Goal: Information Seeking & Learning: Find specific page/section

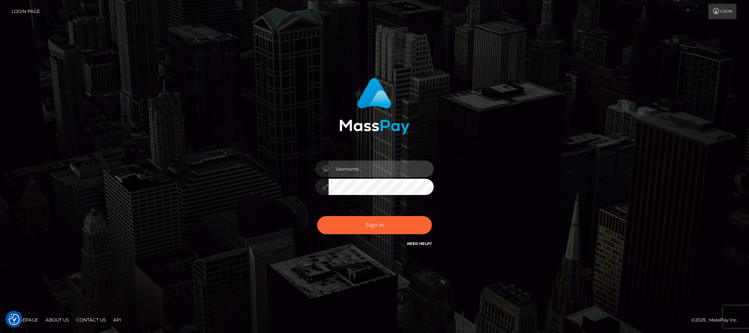
type input "Jiecel"
click at [137, 110] on div "Jiecel Sign in" at bounding box center [374, 166] width 749 height 299
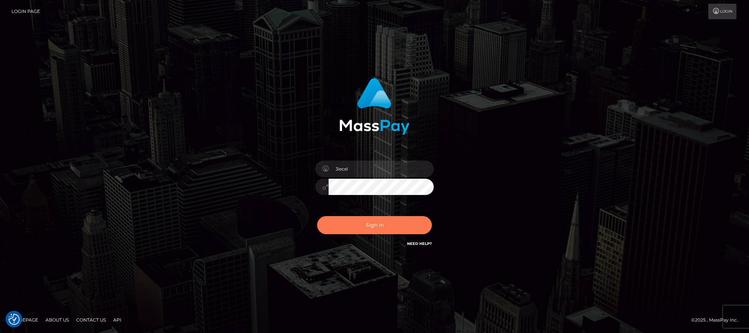
click at [389, 218] on button "Sign in" at bounding box center [374, 225] width 115 height 18
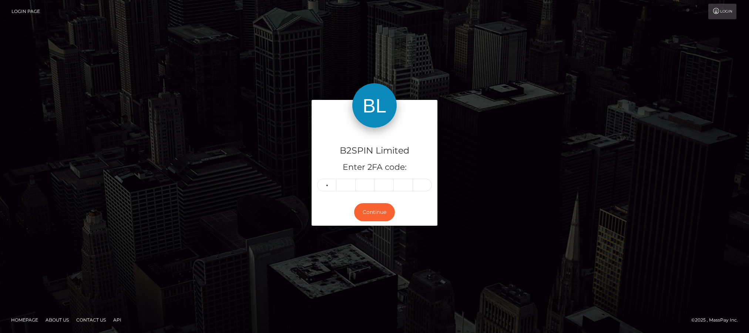
type input "9"
type input "3"
type input "7"
type input "6"
type input "0"
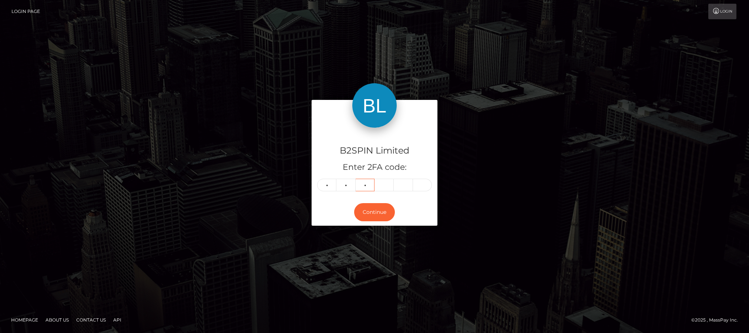
type input "1"
type input "6"
type input "9"
type input "2"
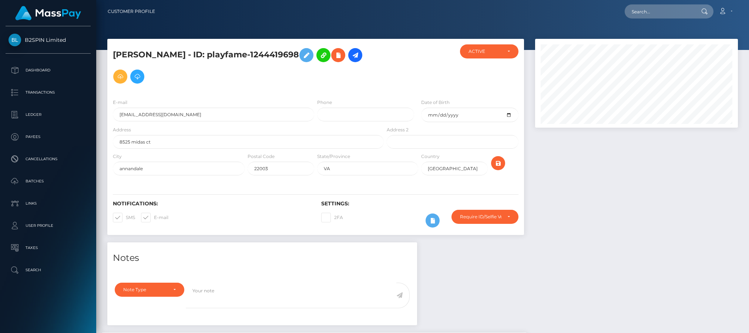
scroll to position [89, 203]
click at [65, 97] on p "Transactions" at bounding box center [48, 92] width 79 height 11
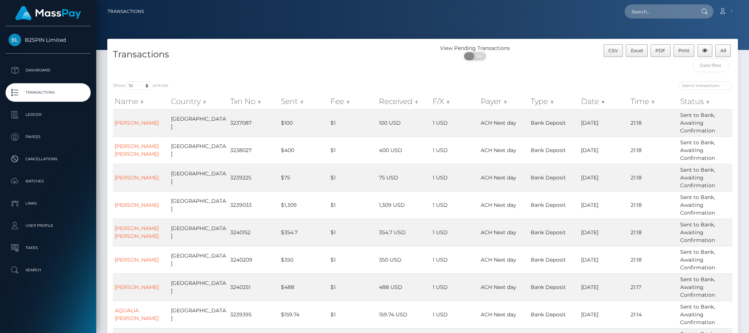
click at [485, 55] on span "OFF" at bounding box center [477, 56] width 19 height 8
checkbox input "true"
drag, startPoint x: 129, startPoint y: 85, endPoint x: 133, endPoint y: 88, distance: 4.7
click at [129, 85] on select "10 25 50 100 250 500 1,000 3,500" at bounding box center [139, 85] width 28 height 9
select select "3500"
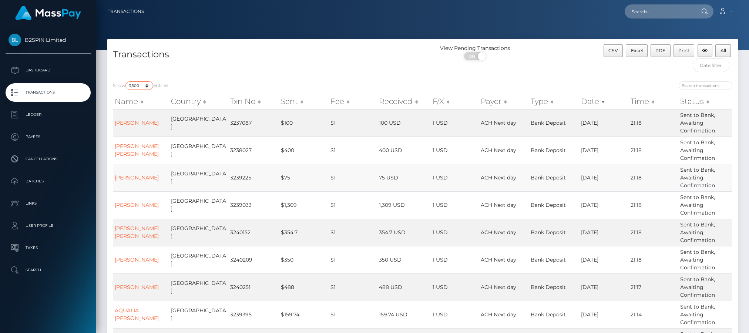
click at [126, 82] on select "10 25 50 100 250 500 1,000 3,500" at bounding box center [139, 85] width 28 height 9
click at [369, 58] on h4 "Transactions" at bounding box center [265, 54] width 304 height 13
click at [638, 50] on span "Excel" at bounding box center [637, 51] width 12 height 6
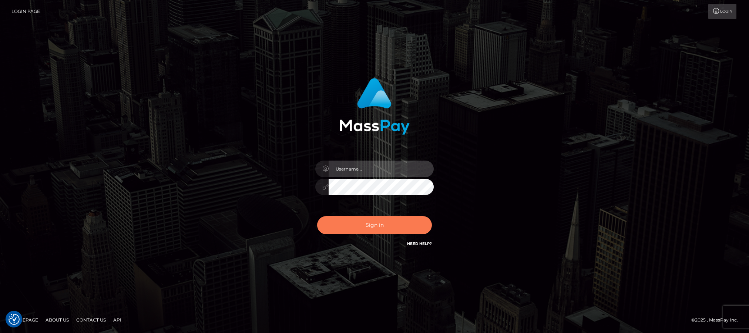
type input "Jiecel"
click at [358, 227] on button "Sign in" at bounding box center [374, 225] width 115 height 18
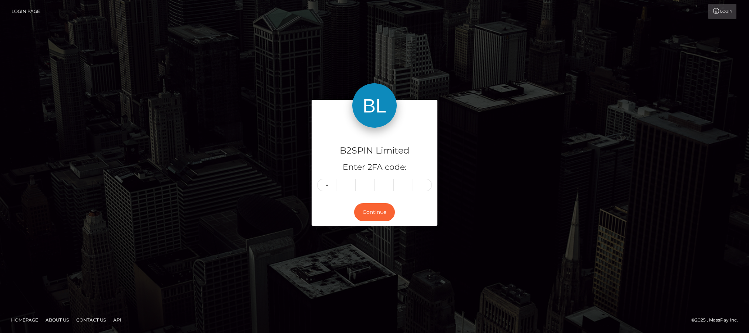
type input "9"
type input "3"
type input "5"
type input "1"
type input "3"
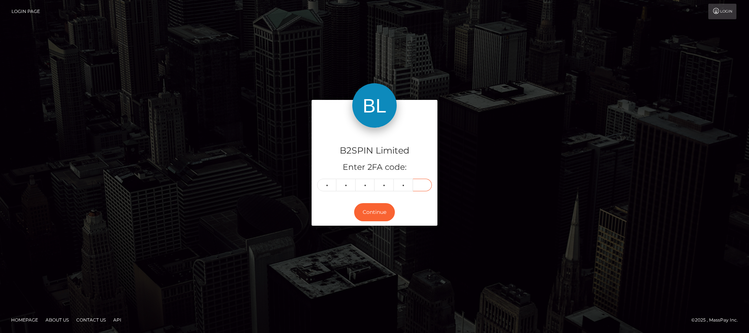
type input "6"
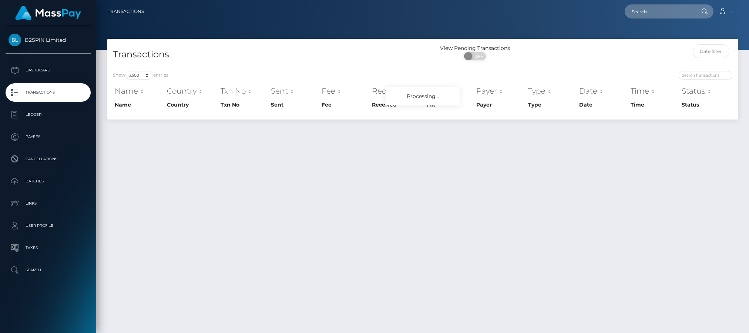
select select "3500"
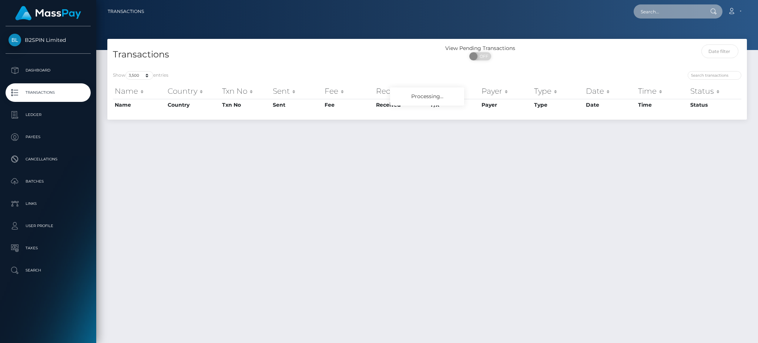
click at [680, 12] on input "text" at bounding box center [669, 11] width 70 height 14
paste input "3224808"
drag, startPoint x: 674, startPoint y: 14, endPoint x: 599, endPoint y: 12, distance: 75.5
click at [599, 12] on div "3224808 Loading... Loading... Account Edit Profile Logout" at bounding box center [448, 12] width 597 height 16
paste input "1787284875"
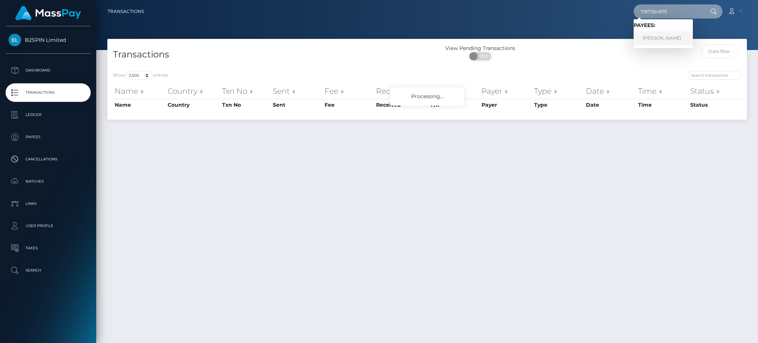
type input "1787284875"
click at [670, 38] on link "PATRICIA RAMIREZ RODRIGUEZ" at bounding box center [663, 38] width 59 height 14
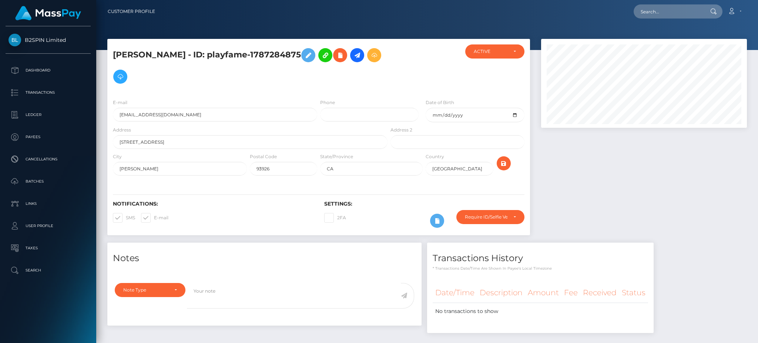
scroll to position [89, 205]
click at [671, 9] on input "text" at bounding box center [669, 11] width 70 height 14
paste input "3224808"
drag, startPoint x: 674, startPoint y: 11, endPoint x: 601, endPoint y: 5, distance: 72.8
click at [601, 5] on div "3224808 Loading... Loading... Account Edit Profile Logout" at bounding box center [454, 12] width 586 height 16
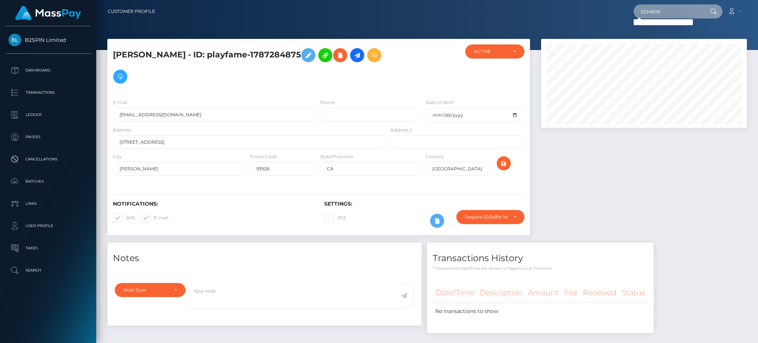
paste input "1787284875"
type input "1787284875"
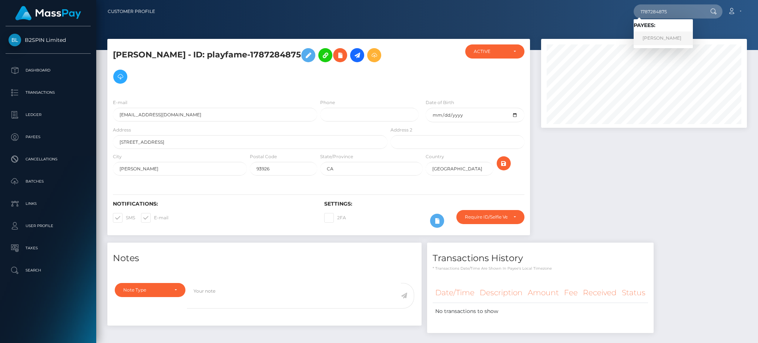
click at [668, 34] on link "PATRICIA RAMIREZ RODRIGUEZ" at bounding box center [663, 38] width 59 height 14
click at [690, 178] on div at bounding box center [644, 141] width 217 height 204
click at [672, 17] on input "text" at bounding box center [669, 11] width 70 height 14
paste input "3224297"
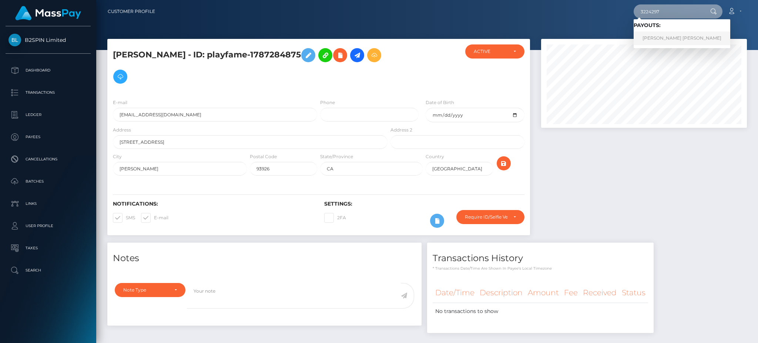
type input "3224297"
click at [667, 41] on link "JILLIAN MARIA CARR" at bounding box center [682, 38] width 97 height 14
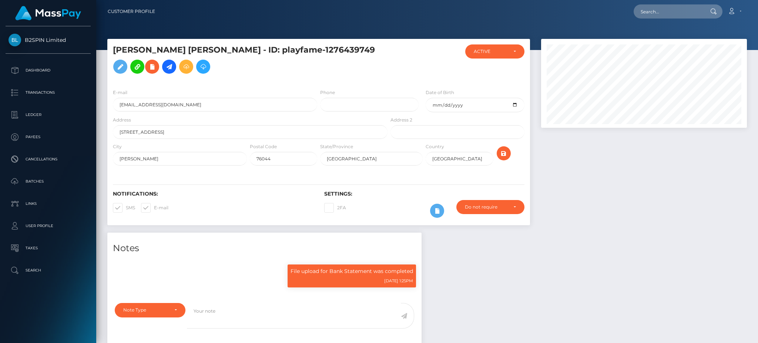
scroll to position [89, 205]
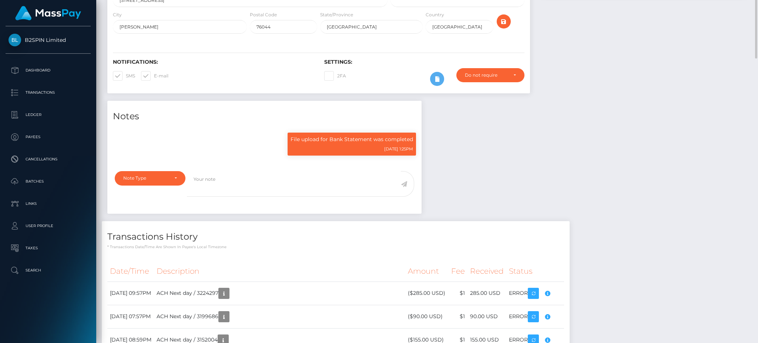
scroll to position [0, 0]
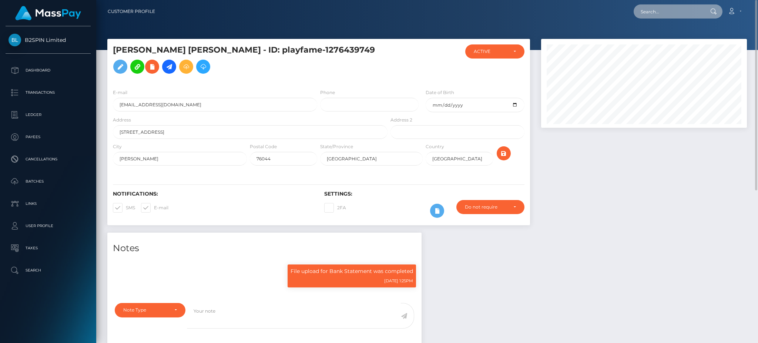
click at [667, 16] on input "text" at bounding box center [669, 11] width 70 height 14
paste input "3223880"
drag, startPoint x: 688, startPoint y: 13, endPoint x: 511, endPoint y: 6, distance: 177.0
click at [511, 6] on div "3223880 Loading... Loading... Account Edit Profile Logout" at bounding box center [454, 12] width 586 height 16
paste input "1317272247"
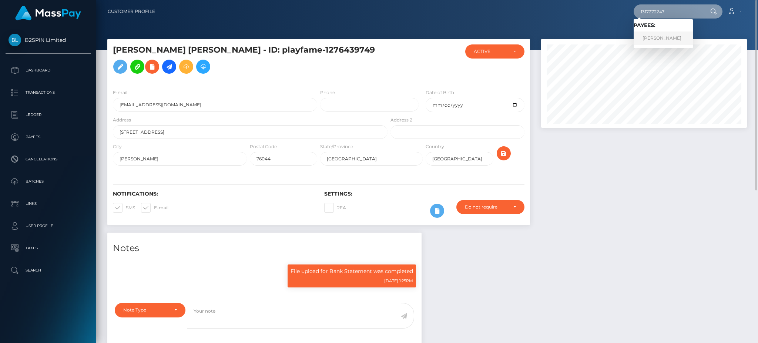
type input "1317272247"
drag, startPoint x: 664, startPoint y: 39, endPoint x: 677, endPoint y: 41, distance: 13.0
click at [664, 39] on link "[PERSON_NAME]" at bounding box center [663, 38] width 59 height 14
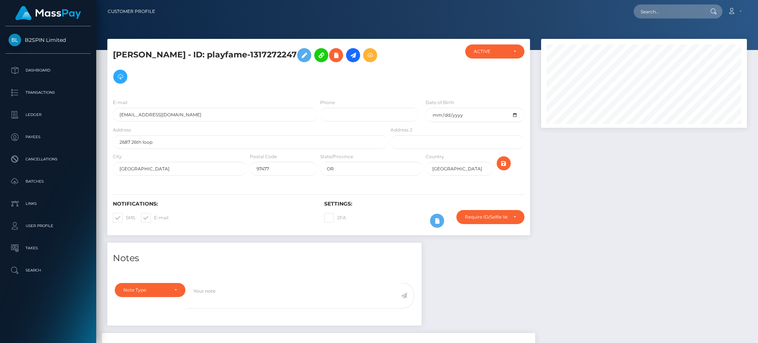
click at [650, 187] on div at bounding box center [644, 141] width 217 height 204
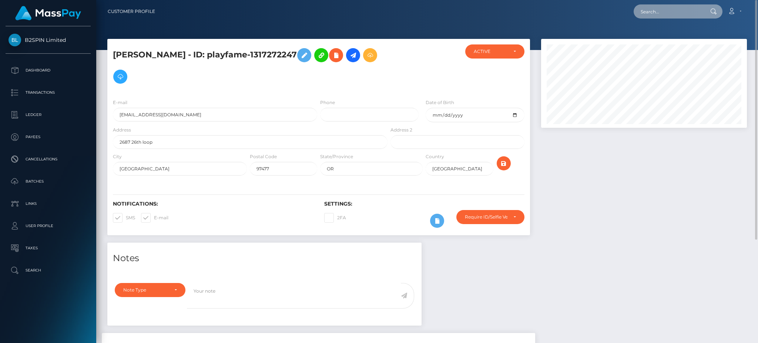
click at [675, 12] on input "text" at bounding box center [669, 11] width 70 height 14
paste input "3223441"
drag, startPoint x: 683, startPoint y: 11, endPoint x: 603, endPoint y: 10, distance: 79.2
click at [603, 10] on div "3223441 Loading... Loading... Account Edit Profile Logout" at bounding box center [454, 12] width 586 height 16
paste input "1652927539"
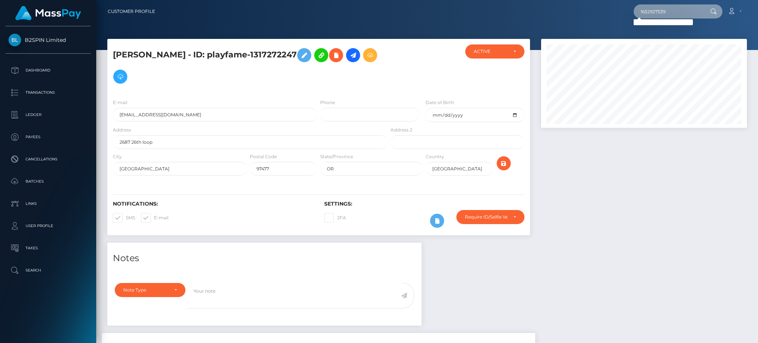
drag, startPoint x: 683, startPoint y: 7, endPoint x: 482, endPoint y: -1, distance: 201.5
click at [482, 0] on html "B2SPIN Limited Dashboard Transactions Ledger Payees Cancellations" at bounding box center [379, 171] width 758 height 343
paste input "3222095"
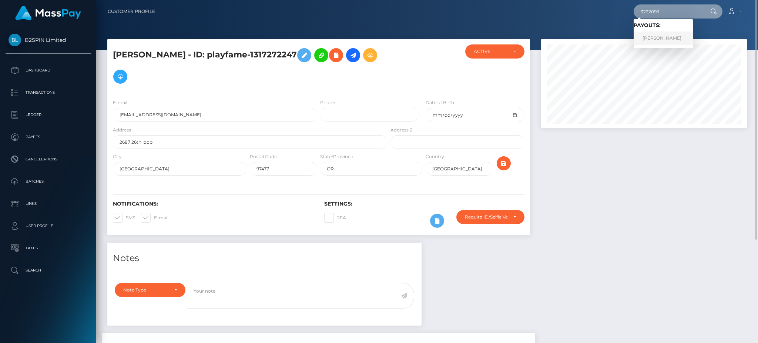
type input "3222095"
click at [667, 39] on link "TAYLOR SUE TUNNY" at bounding box center [663, 38] width 59 height 14
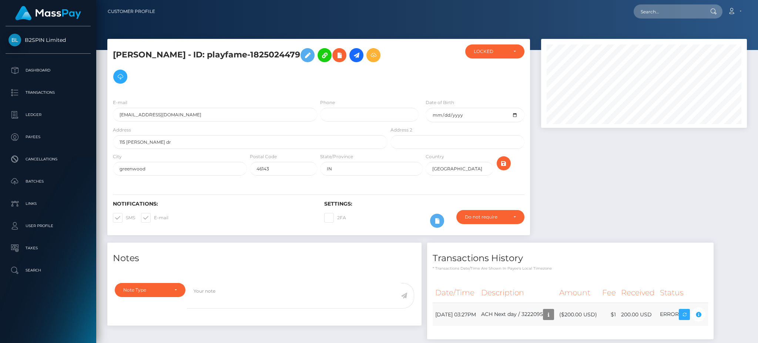
scroll to position [89, 205]
click at [719, 298] on div "Transactions History * Transactions date/time are shown in payee's local timezo…" at bounding box center [571, 294] width 298 height 104
click at [714, 274] on div "Transactions History * Transactions date/time are shown in payee's local timezo…" at bounding box center [570, 290] width 287 height 97
click at [708, 262] on h4 "Transactions History" at bounding box center [570, 258] width 275 height 13
click at [660, 14] on input "text" at bounding box center [669, 11] width 70 height 14
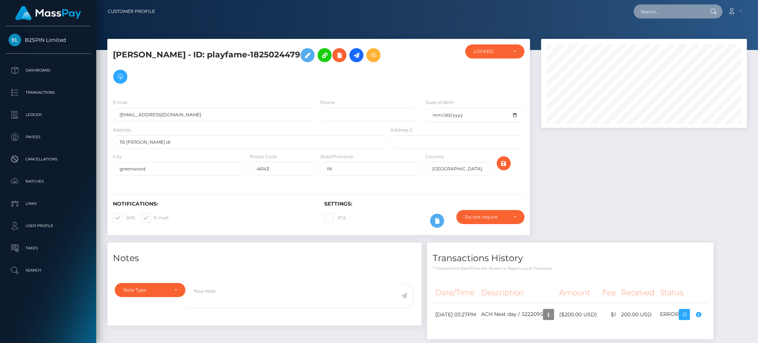
paste input "3221370"
type input "3221370"
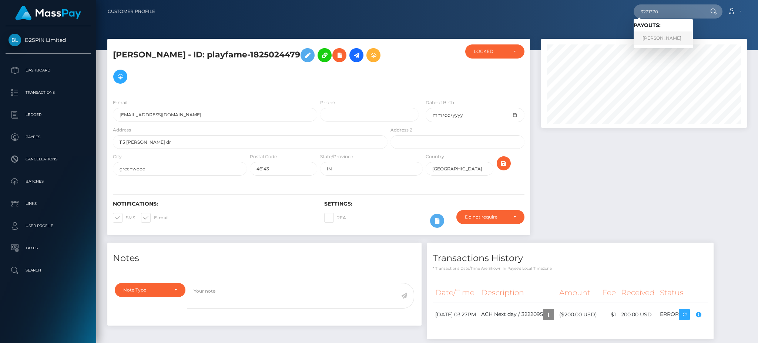
click at [668, 40] on link "DROR HERTZ" at bounding box center [663, 38] width 59 height 14
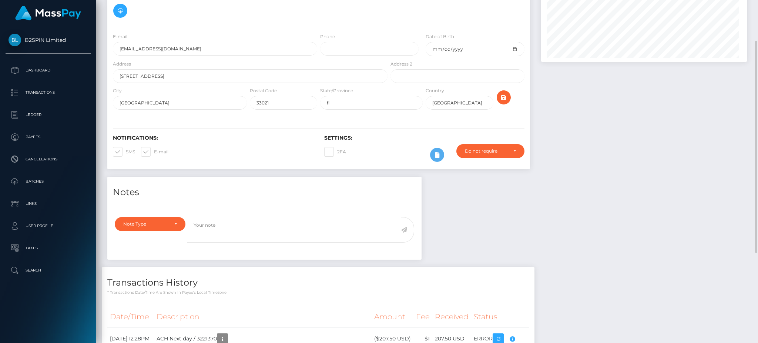
scroll to position [89, 205]
click at [591, 254] on div "Notes Note Type Compliance Clear Compliance General Note Type" at bounding box center [427, 325] width 651 height 296
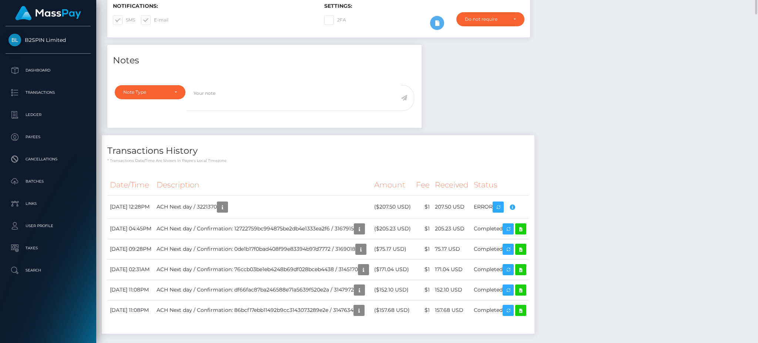
scroll to position [0, 0]
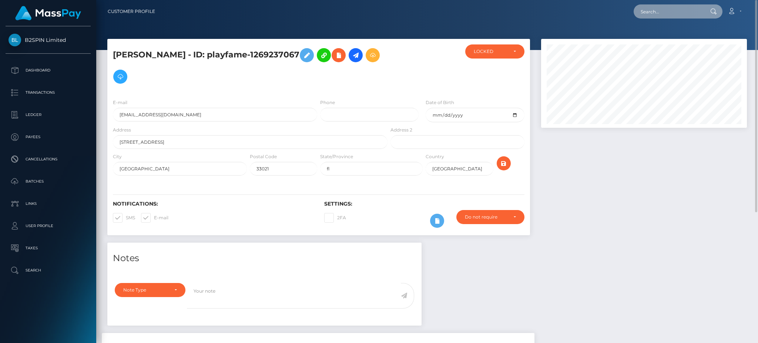
click at [659, 6] on input "text" at bounding box center [669, 11] width 70 height 14
paste input "3221252"
drag, startPoint x: 683, startPoint y: 11, endPoint x: 606, endPoint y: 11, distance: 76.3
click at [606, 11] on div "3221252 Loading... Loading... Account Edit Profile Logout" at bounding box center [454, 12] width 586 height 16
paste input "190772730"
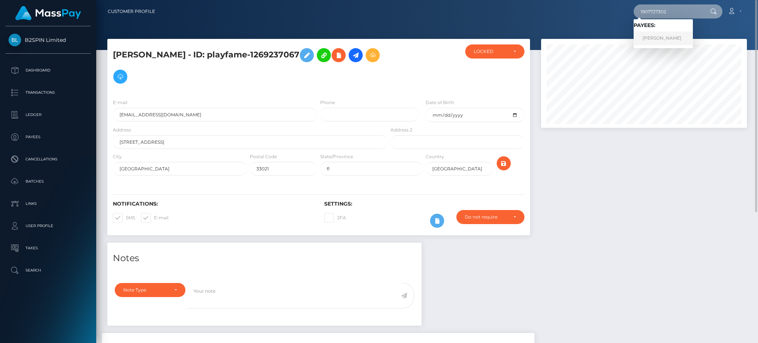
type input "1907727302"
click at [681, 43] on link "JOSE ANTONIO SANCHEZ" at bounding box center [663, 38] width 59 height 14
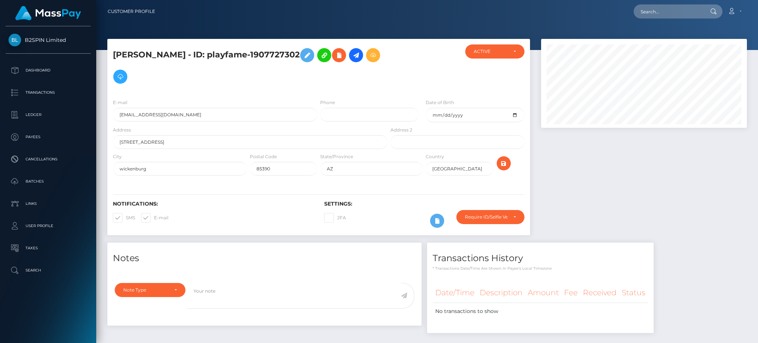
scroll to position [89, 205]
click at [659, 181] on div at bounding box center [644, 141] width 217 height 204
click at [686, 14] on input "text" at bounding box center [669, 11] width 70 height 14
paste input "3221007"
drag, startPoint x: 681, startPoint y: 12, endPoint x: 595, endPoint y: 12, distance: 86.2
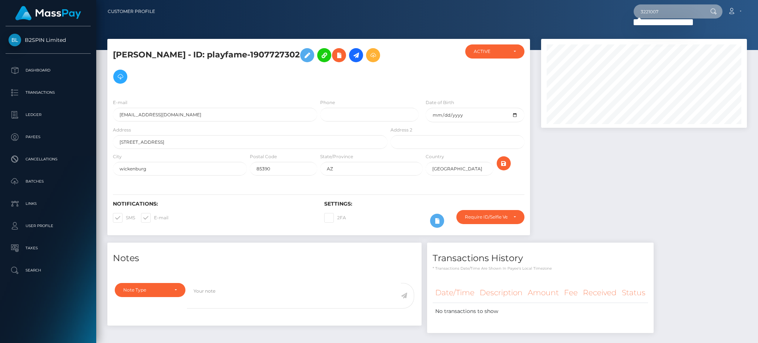
click at [595, 12] on div "3221007 Loading... Loading... Account Edit Profile Logout" at bounding box center [454, 12] width 586 height 16
paste input "1907727302"
type input "1907727302"
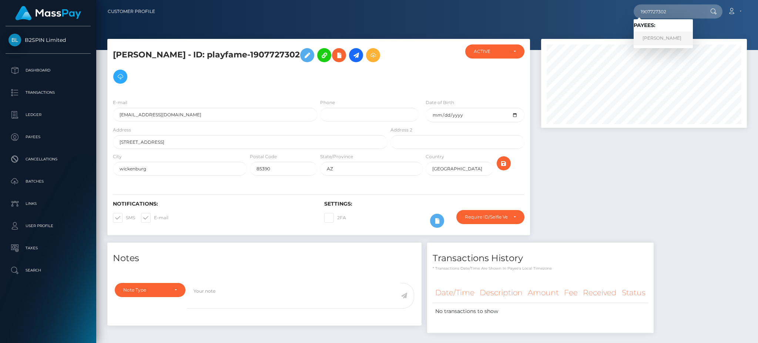
click at [662, 33] on link "[PERSON_NAME]" at bounding box center [663, 38] width 59 height 14
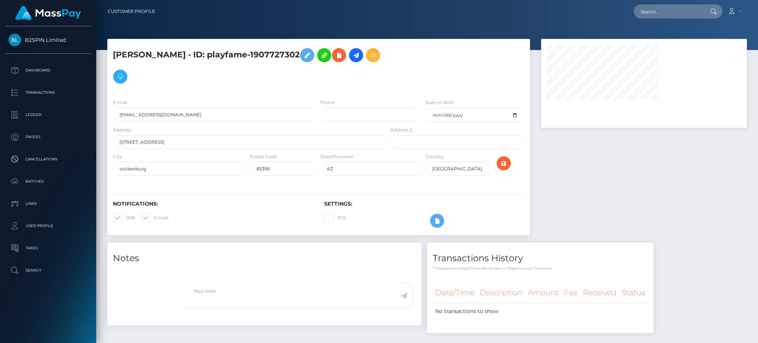
select select
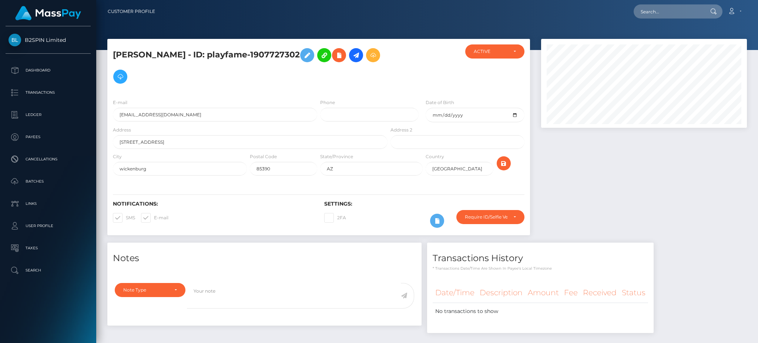
click at [659, 178] on div at bounding box center [644, 141] width 217 height 204
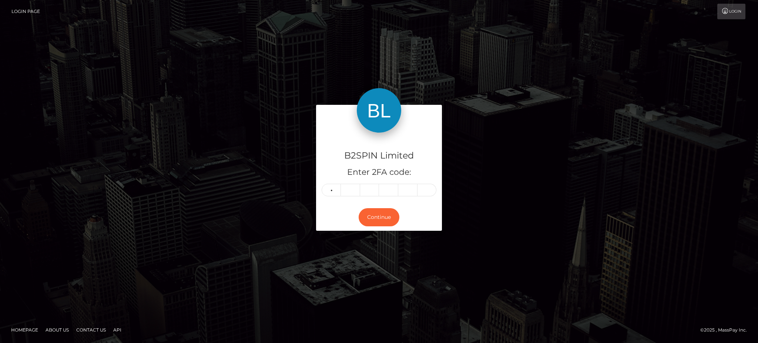
type input "2"
type input "5"
type input "3"
type input "5"
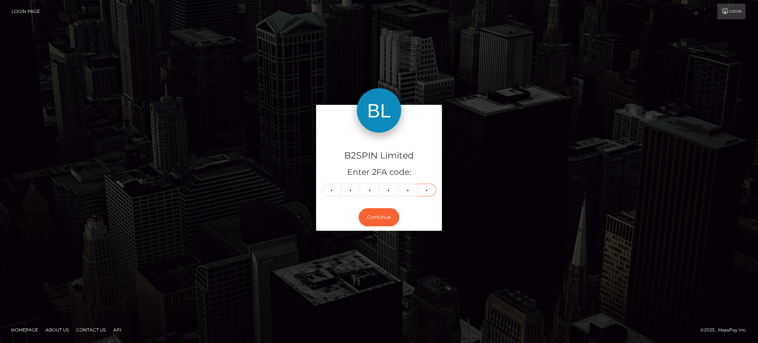
type input "3"
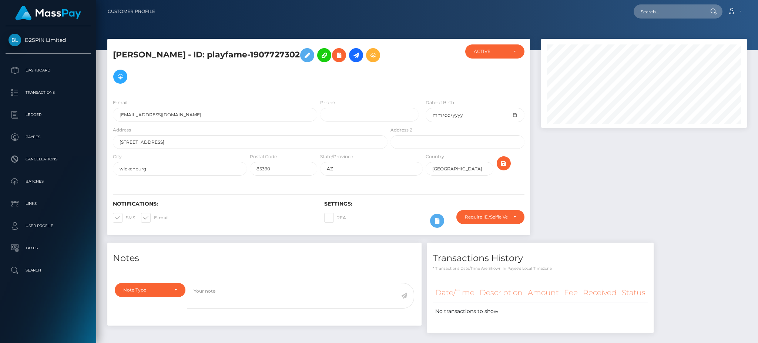
scroll to position [89, 205]
click at [664, 7] on input "text" at bounding box center [669, 11] width 70 height 14
paste input "3242657"
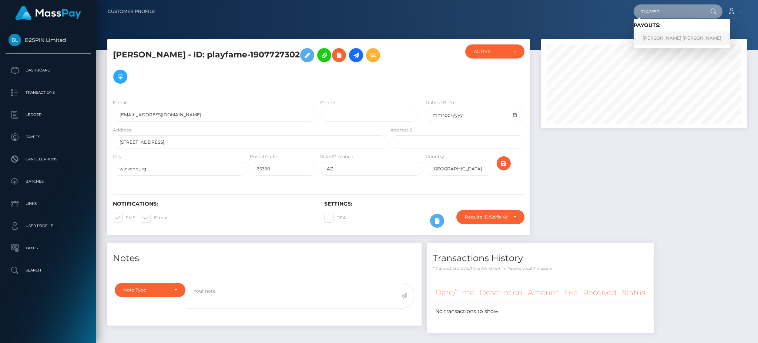
type input "3242657"
click at [650, 36] on link "FELIPE JR SALDIVAR" at bounding box center [682, 38] width 97 height 14
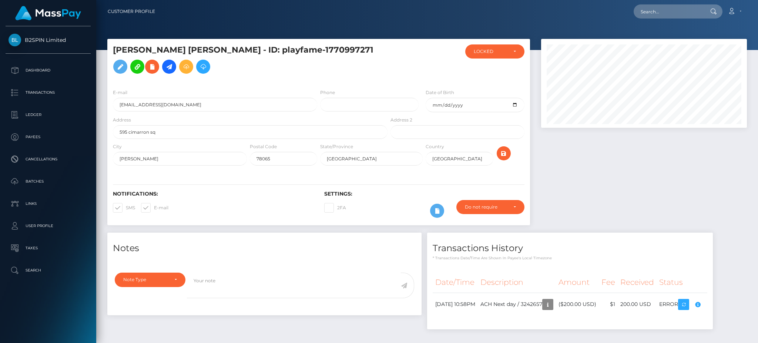
scroll to position [89, 205]
click at [634, 152] on div at bounding box center [644, 136] width 217 height 194
click at [667, 13] on input "text" at bounding box center [669, 11] width 70 height 14
paste input "3242634"
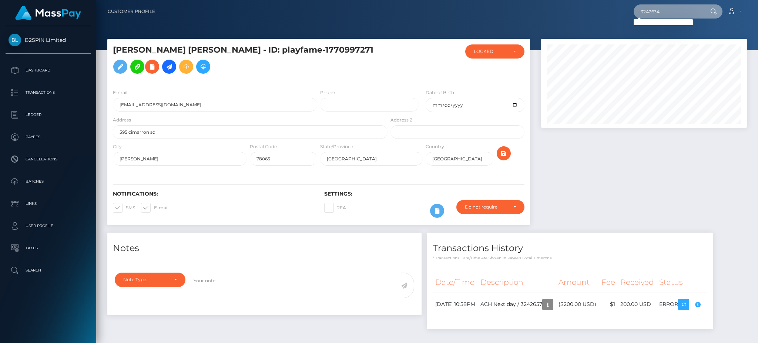
drag, startPoint x: 686, startPoint y: 12, endPoint x: 596, endPoint y: 17, distance: 90.1
click at [596, 17] on div "3242634 Loading... Loading... Account Edit Profile Logout" at bounding box center [454, 12] width 586 height 16
paste input "1271808366"
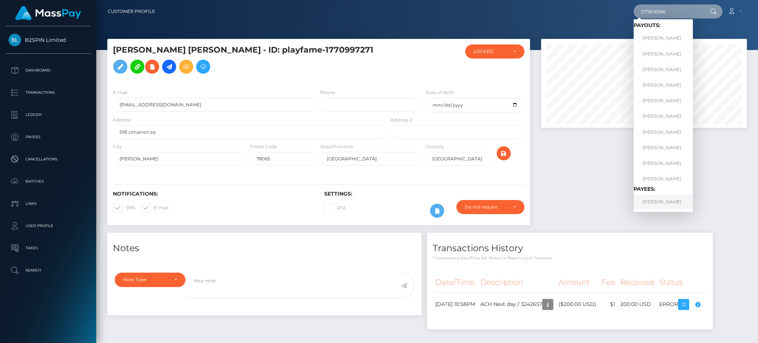
type input "1271808366"
click at [664, 195] on link "LIZBETH CARBAJAL ABDULLAH" at bounding box center [663, 202] width 59 height 14
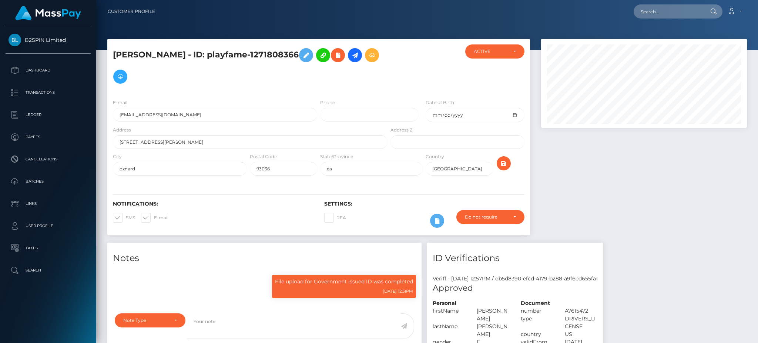
scroll to position [89, 205]
click at [660, 184] on div at bounding box center [644, 141] width 217 height 204
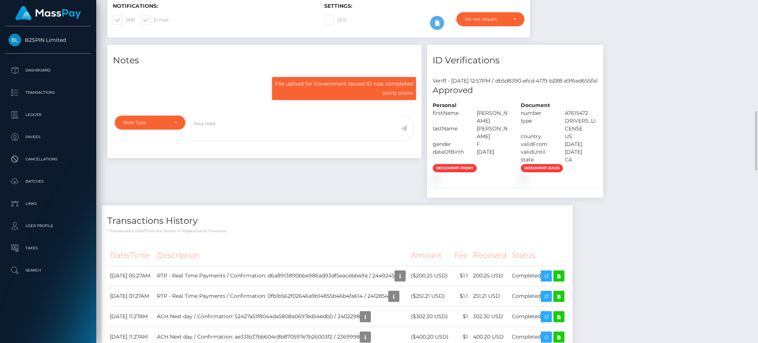
scroll to position [264, 0]
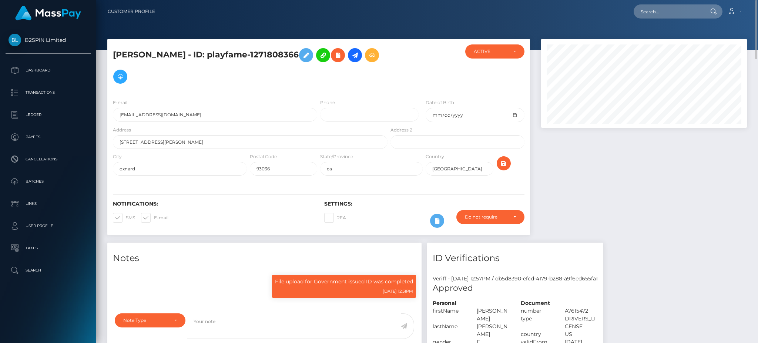
scroll to position [89, 205]
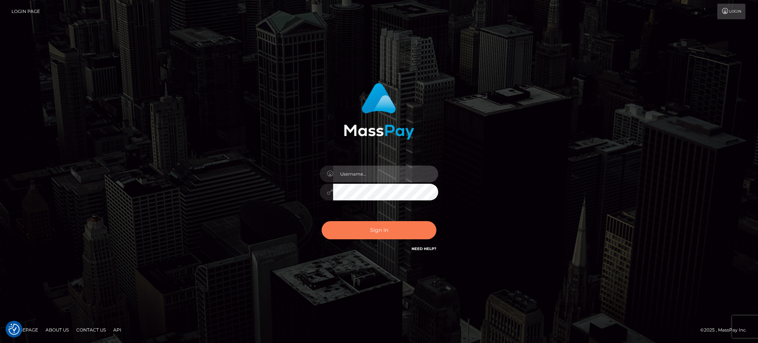
type input "Jiecel"
click at [376, 232] on button "Sign in" at bounding box center [379, 230] width 115 height 18
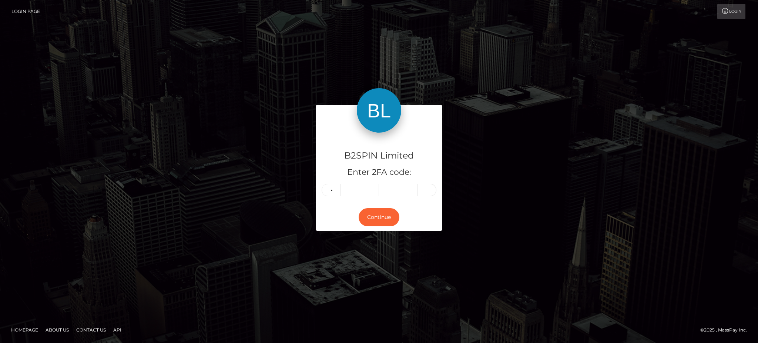
type input "9"
type input "0"
type input "6"
type input "1"
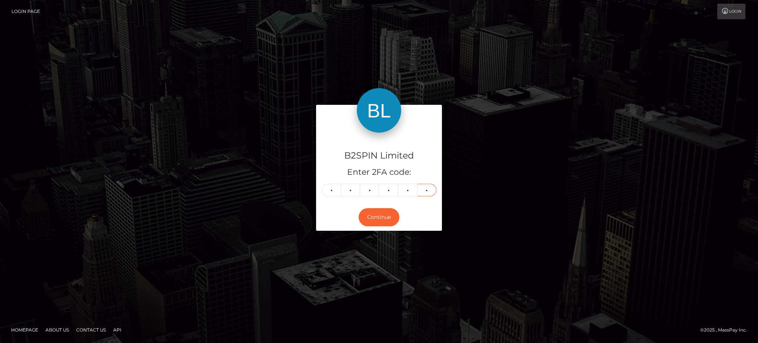
type input "4"
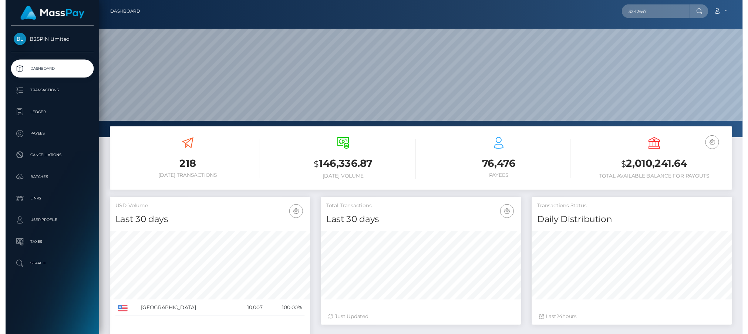
scroll to position [131, 205]
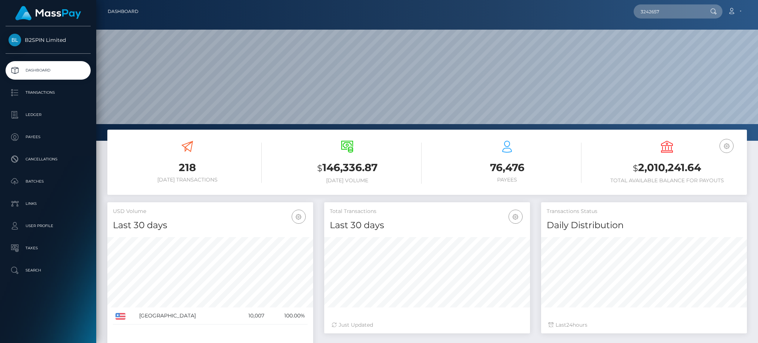
click at [689, 13] on input "3242657" at bounding box center [669, 11] width 70 height 14
type input "3242657"
click at [676, 41] on link "FELIPE JR SALDIVAR" at bounding box center [682, 38] width 97 height 14
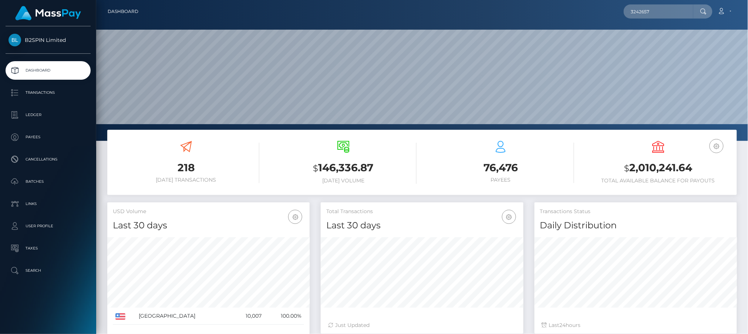
scroll to position [0, 0]
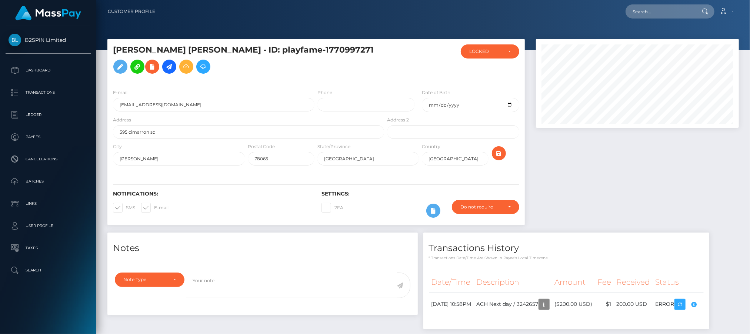
scroll to position [89, 203]
drag, startPoint x: 202, startPoint y: 55, endPoint x: 114, endPoint y: 55, distance: 88.1
click at [114, 55] on h5 "[PERSON_NAME] [PERSON_NAME] - ID: playfame-1770997271" at bounding box center [246, 60] width 267 height 33
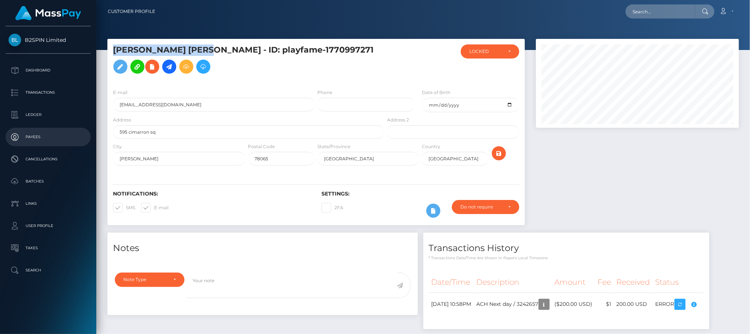
copy h5 "[PERSON_NAME] [PERSON_NAME]"
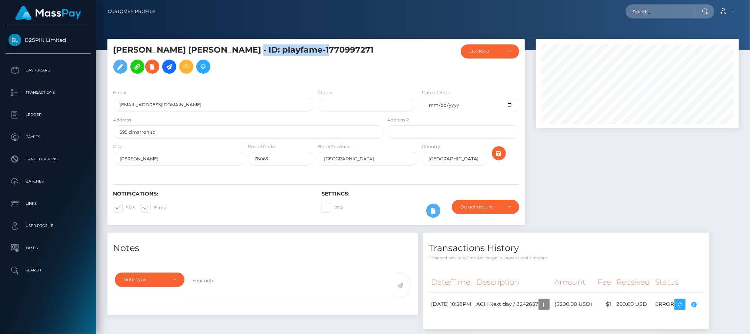
drag, startPoint x: 224, startPoint y: 55, endPoint x: 301, endPoint y: 64, distance: 78.0
click at [310, 64] on h5 "FELIPE JR SALDIVAR - ID: playfame-1770997271" at bounding box center [246, 60] width 267 height 33
copy h5 "playfame-177099727"
click at [93, 2] on div at bounding box center [48, 13] width 96 height 26
